Goal: Information Seeking & Learning: Learn about a topic

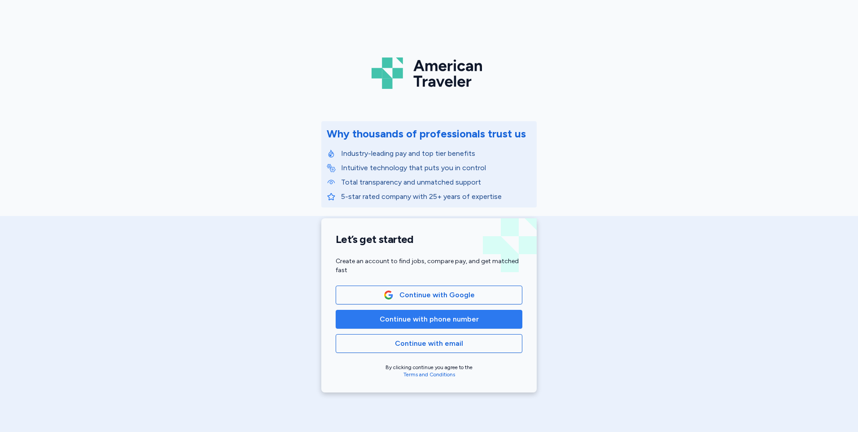
click at [447, 314] on span "Continue with phone number" at bounding box center [429, 319] width 99 height 11
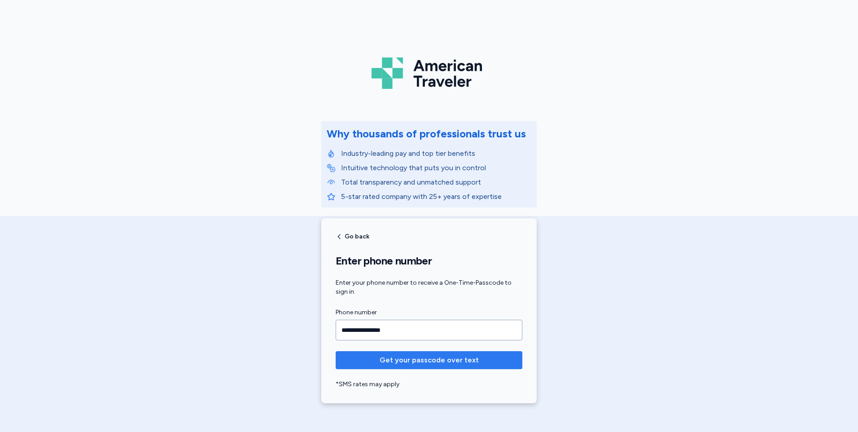
type input "**********"
click at [439, 364] on span "Get your passcode over text" at bounding box center [429, 360] width 99 height 11
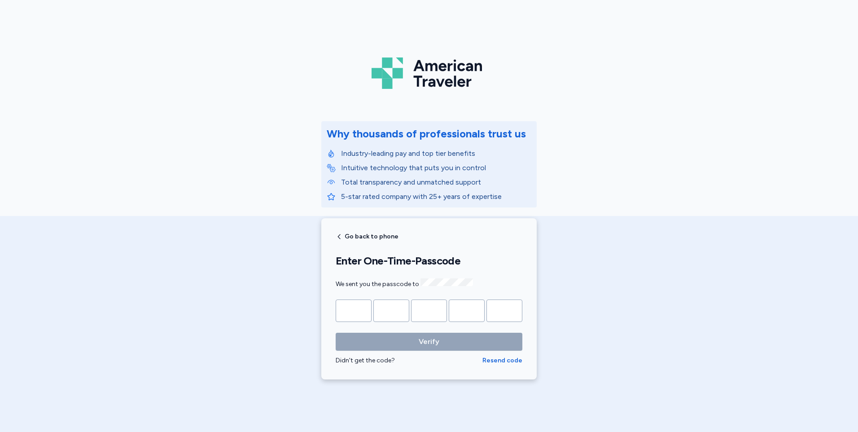
type input "*"
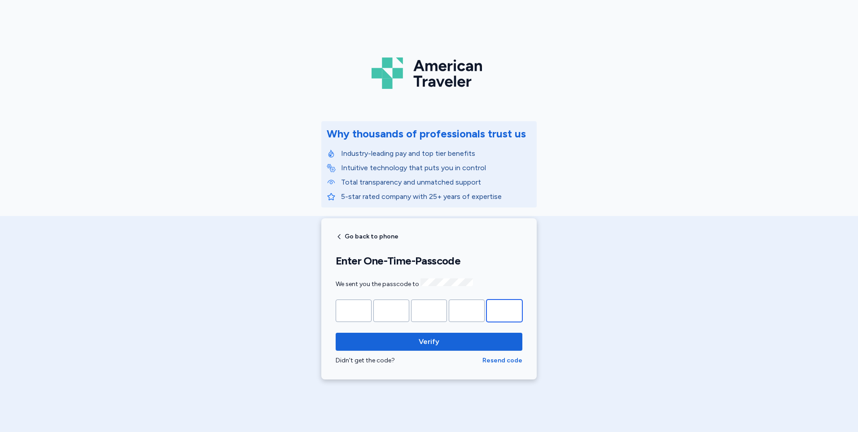
type input "*"
click at [336, 333] on button "Verify" at bounding box center [429, 342] width 187 height 18
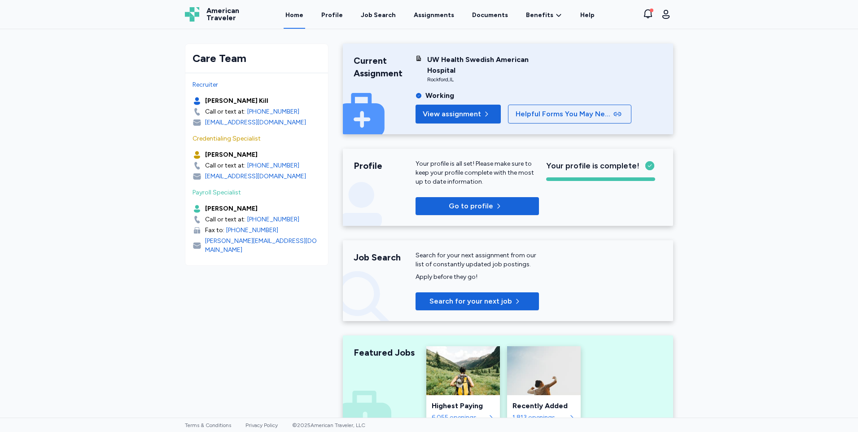
scroll to position [90, 0]
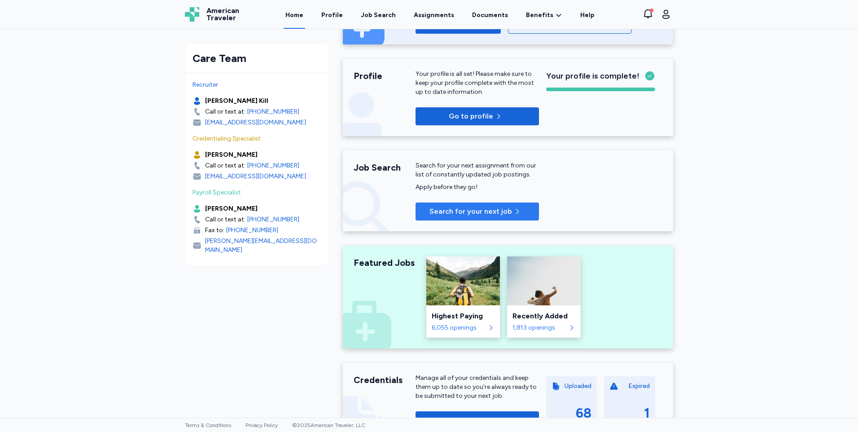
click at [465, 212] on span "Search for your next job" at bounding box center [471, 211] width 83 height 11
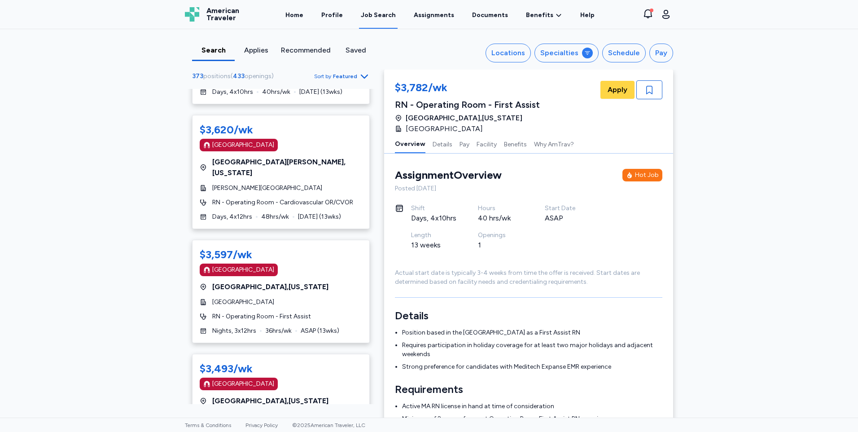
scroll to position [4533, 0]
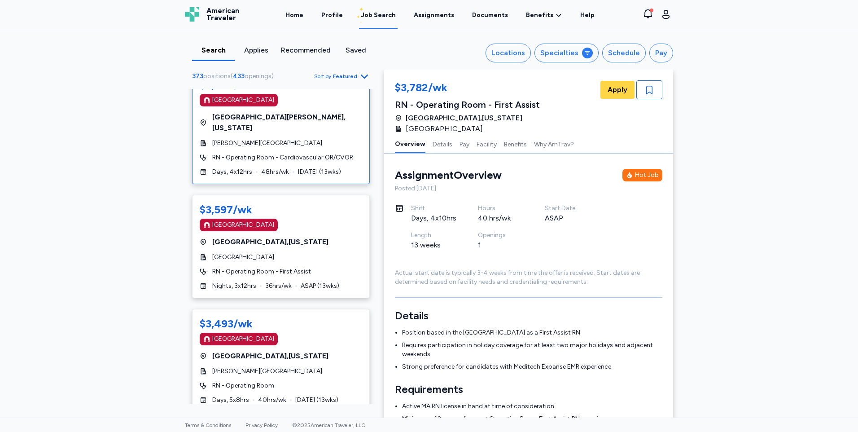
click at [317, 124] on div "$3,620/wk [GEOGRAPHIC_DATA] [GEOGRAPHIC_DATA] , [US_STATE] [PERSON_NAME][GEOGRA…" at bounding box center [281, 127] width 178 height 114
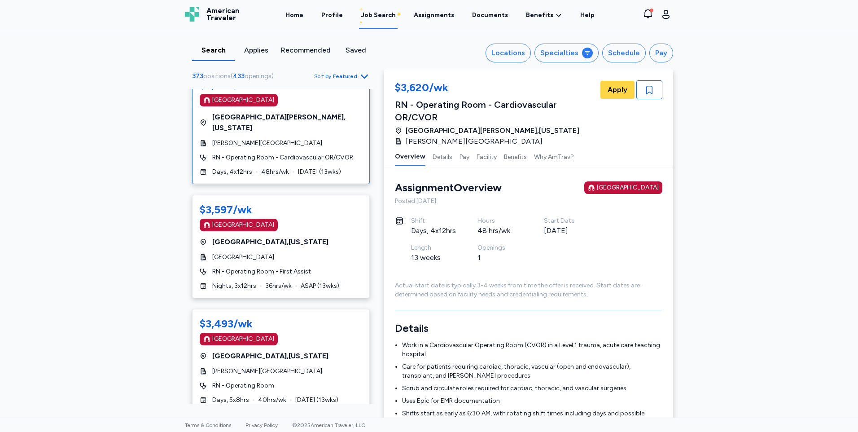
scroll to position [1, 0]
click at [460, 147] on button "Pay" at bounding box center [465, 156] width 10 height 19
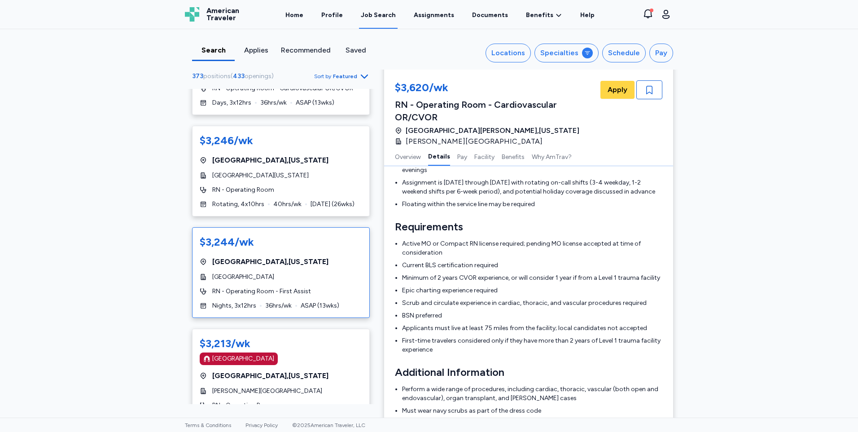
scroll to position [5425, 0]
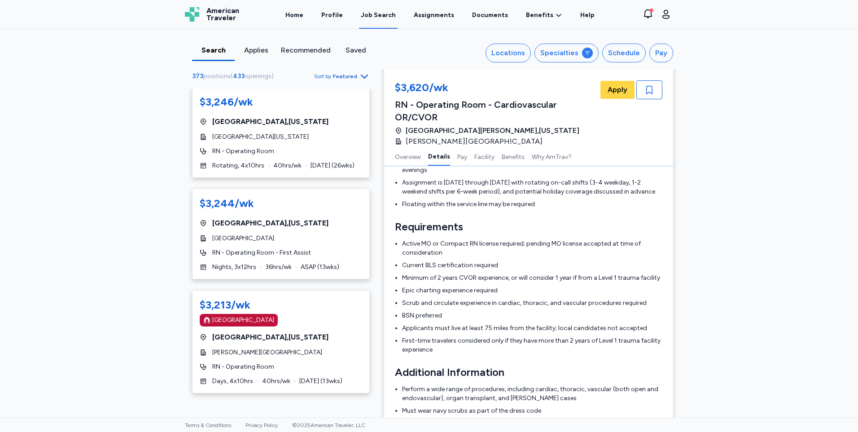
click at [359, 404] on icon "Go to next 50 jobs" at bounding box center [364, 409] width 11 height 11
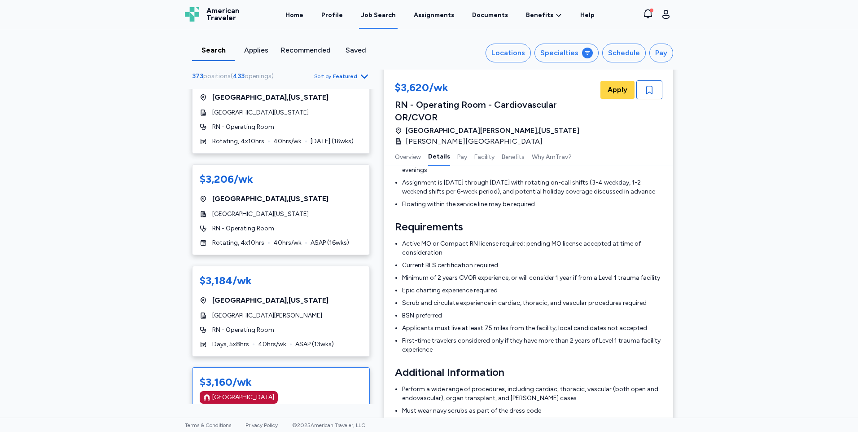
scroll to position [628, 0]
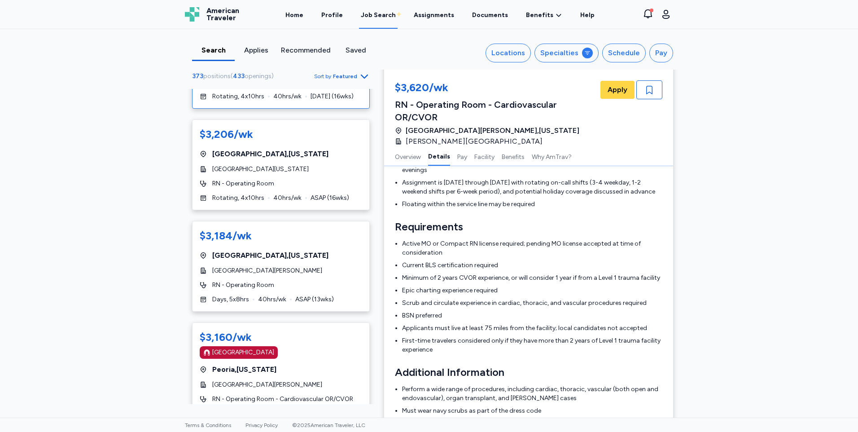
click at [319, 102] on div "$3,206/wk [GEOGRAPHIC_DATA] , [US_STATE][GEOGRAPHIC_DATA][US_STATE] RN - Operat…" at bounding box center [281, 63] width 178 height 91
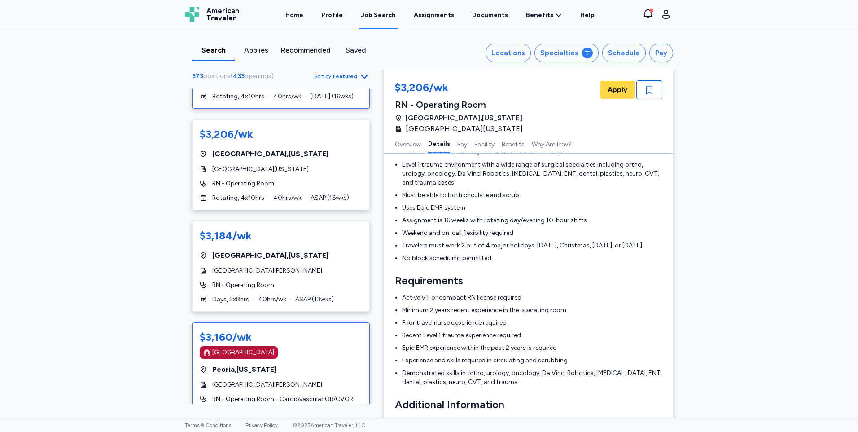
scroll to position [673, 0]
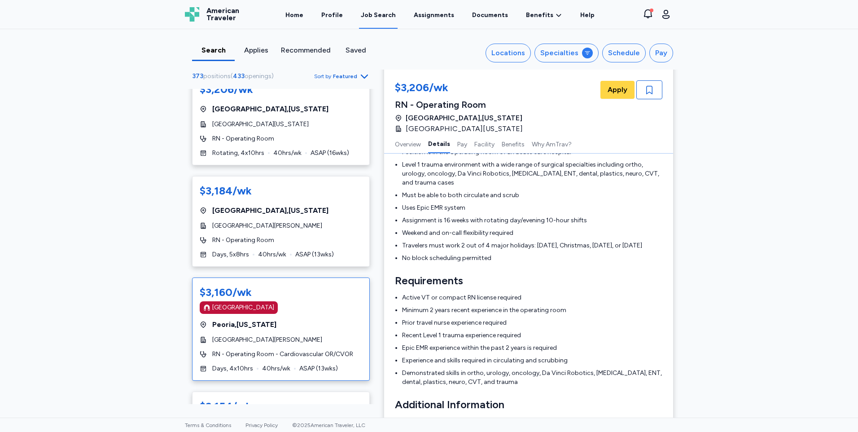
click at [300, 333] on div "$3,160/wk [GEOGRAPHIC_DATA] [GEOGRAPHIC_DATA] , [US_STATE] [GEOGRAPHIC_DATA][PE…" at bounding box center [281, 328] width 178 height 103
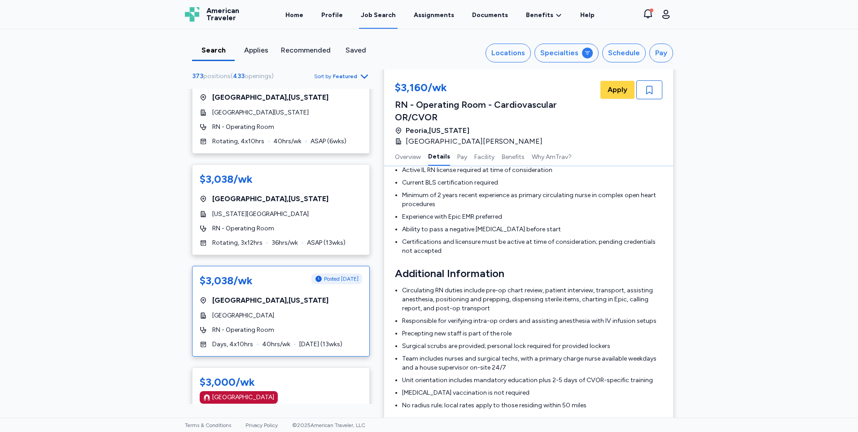
scroll to position [2738, 0]
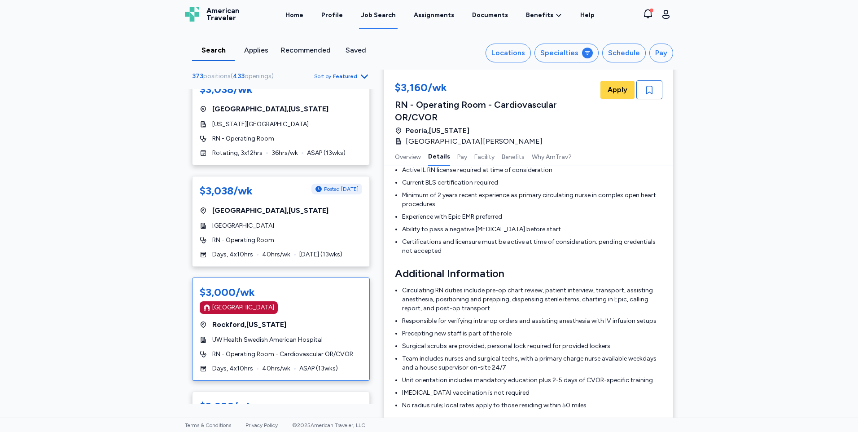
click at [340, 305] on div "$3,000/wk [GEOGRAPHIC_DATA] [GEOGRAPHIC_DATA] , [US_STATE] UW Health Swedish Am…" at bounding box center [281, 328] width 178 height 103
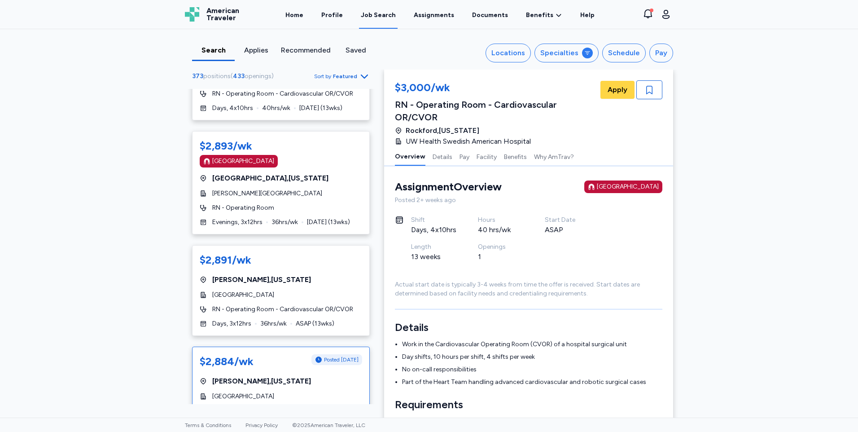
scroll to position [4488, 0]
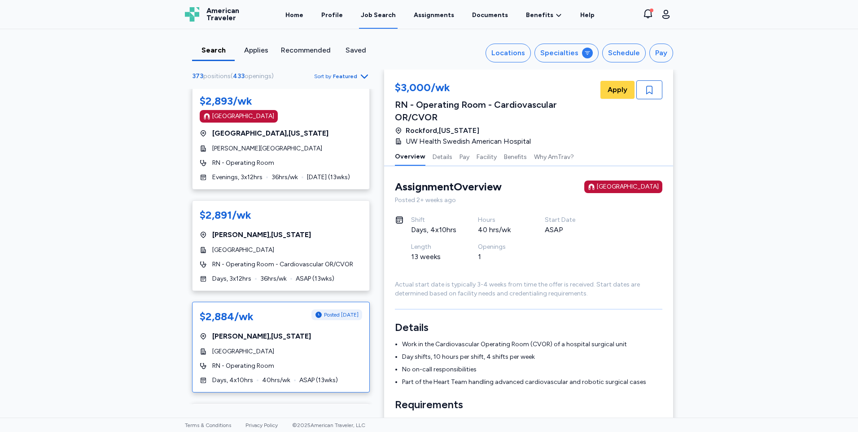
click at [324, 347] on div "[GEOGRAPHIC_DATA]" at bounding box center [281, 351] width 162 height 9
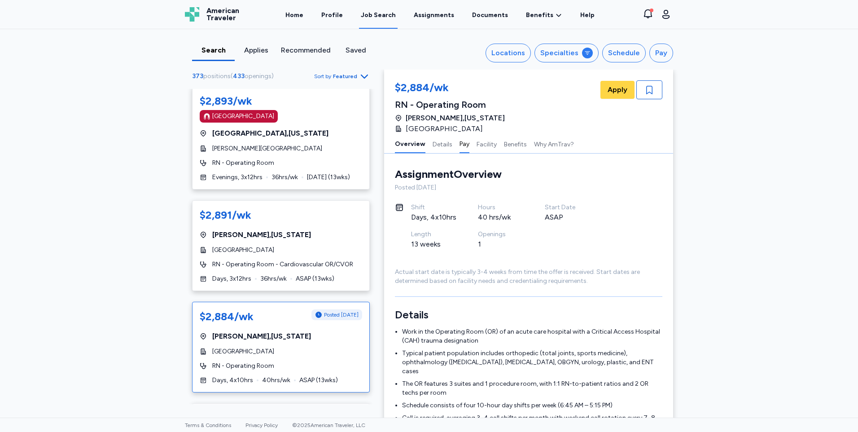
click at [460, 146] on button "Pay" at bounding box center [465, 143] width 10 height 19
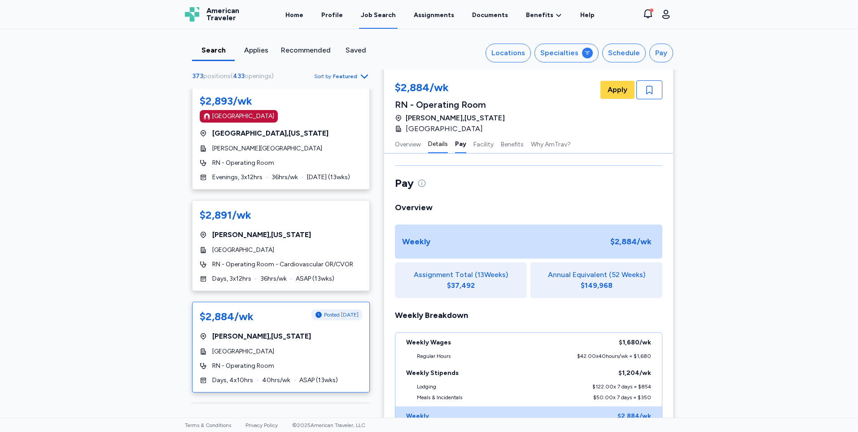
click at [437, 143] on button "Details" at bounding box center [438, 143] width 20 height 19
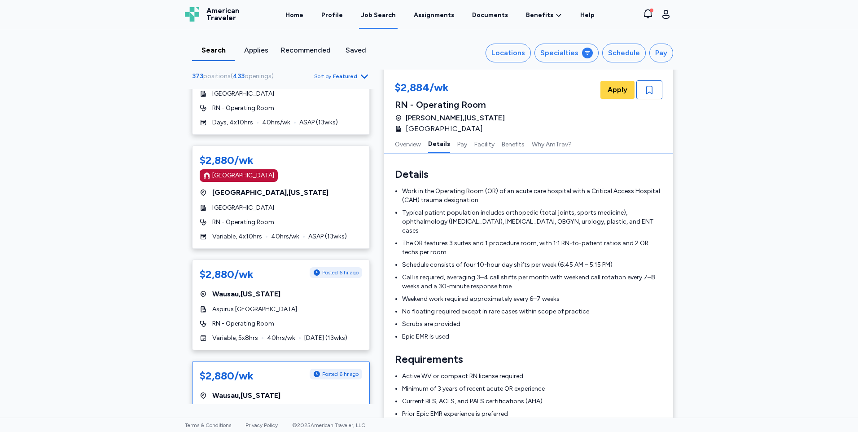
scroll to position [4917, 0]
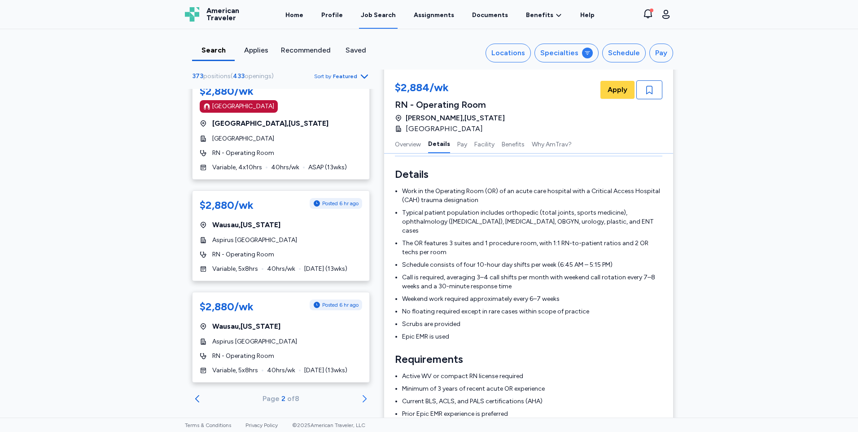
click at [359, 393] on icon "Go to next 50 jobs" at bounding box center [364, 398] width 11 height 11
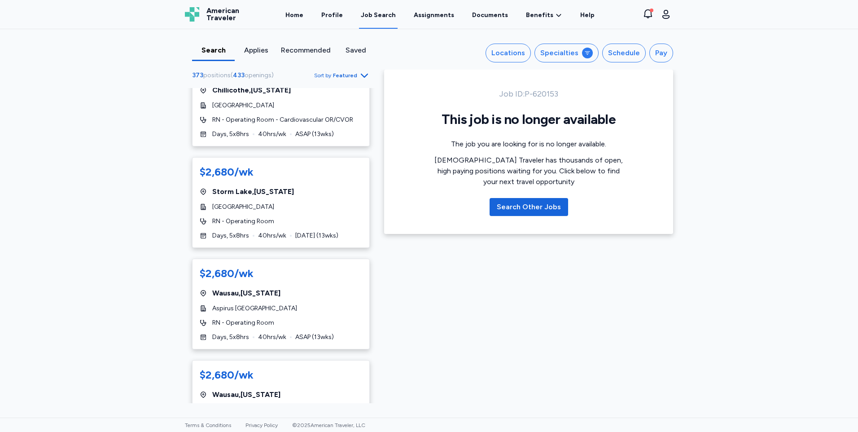
scroll to position [4997, 0]
